Goal: Task Accomplishment & Management: Manage account settings

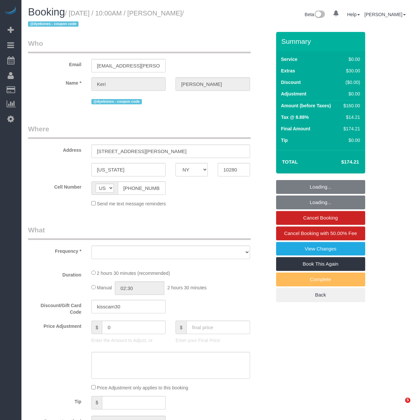
select select "NY"
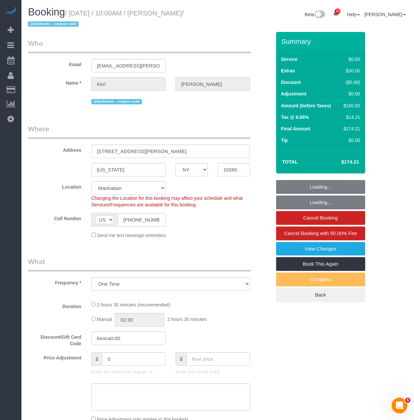
select select "object:964"
select select "1"
select select "spot1"
select select "number:58"
select select "number:72"
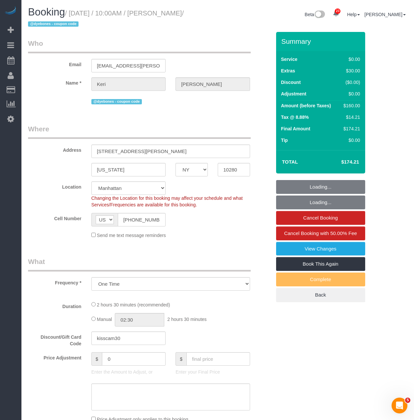
select select "number:15"
select select "number:5"
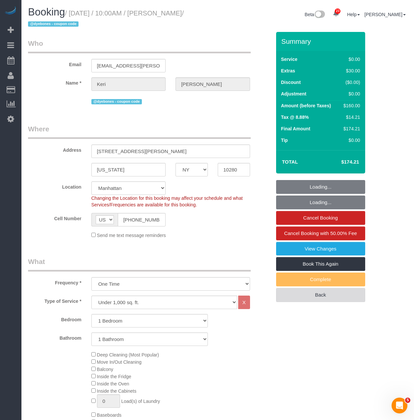
select select "string:stripe-pm_1S8uyx4VGloSiKo7iBsBluaG"
select select "1"
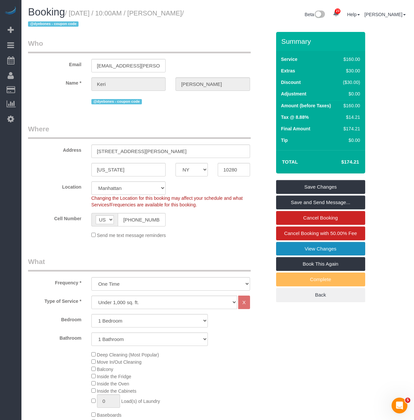
click at [310, 251] on link "View Changes" at bounding box center [320, 249] width 89 height 14
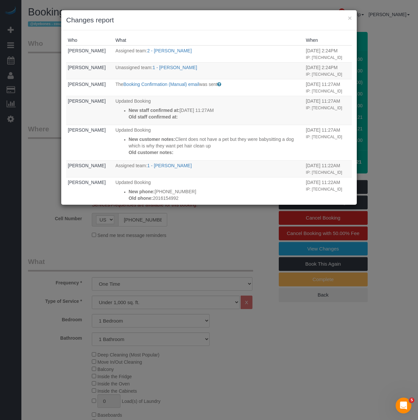
click at [347, 19] on h3 "Changes report" at bounding box center [209, 20] width 286 height 10
click at [351, 16] on button "×" at bounding box center [350, 17] width 4 height 7
